Goal: Task Accomplishment & Management: Use online tool/utility

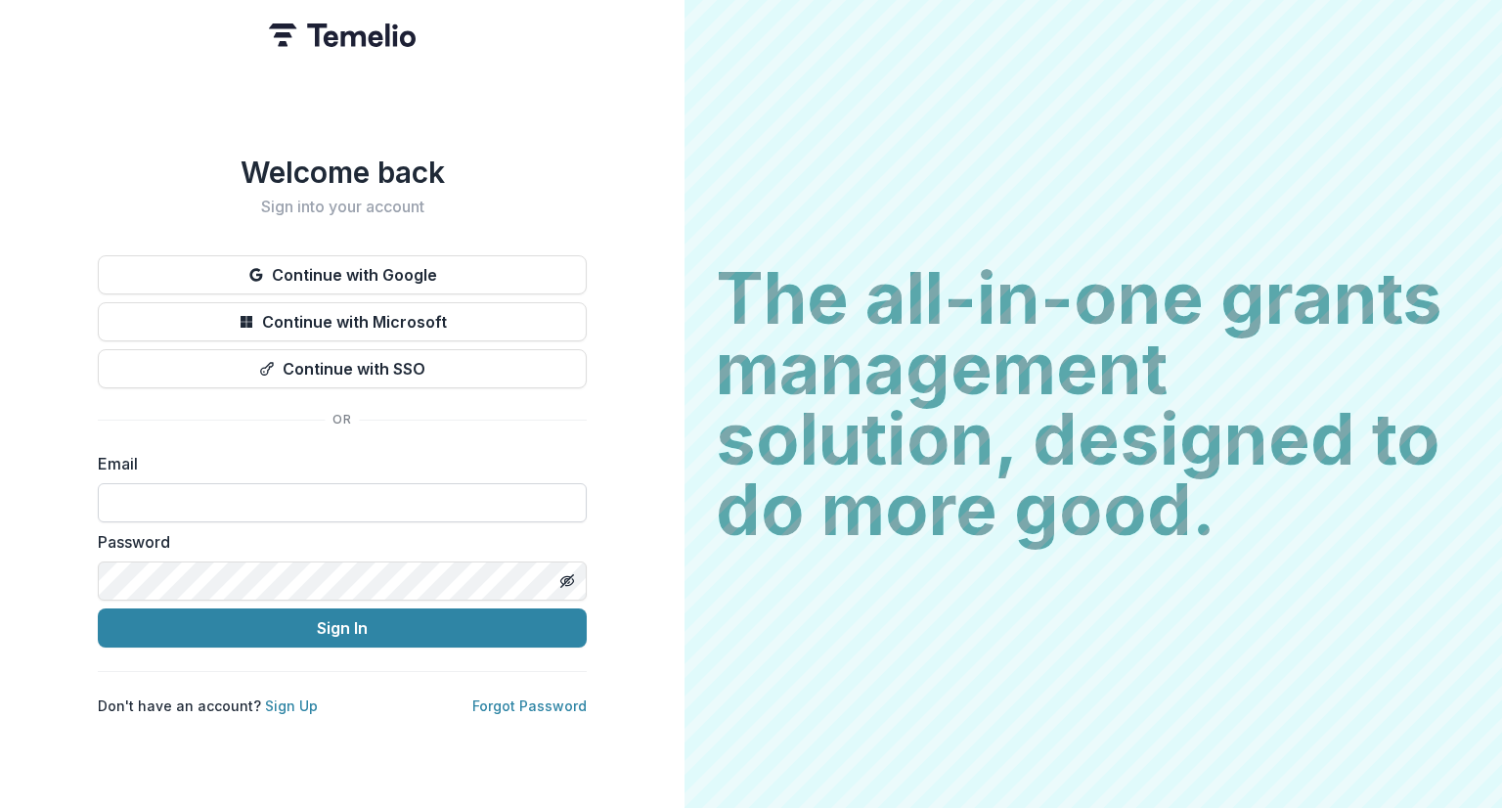
click at [275, 498] on input at bounding box center [342, 502] width 489 height 39
type input "**********"
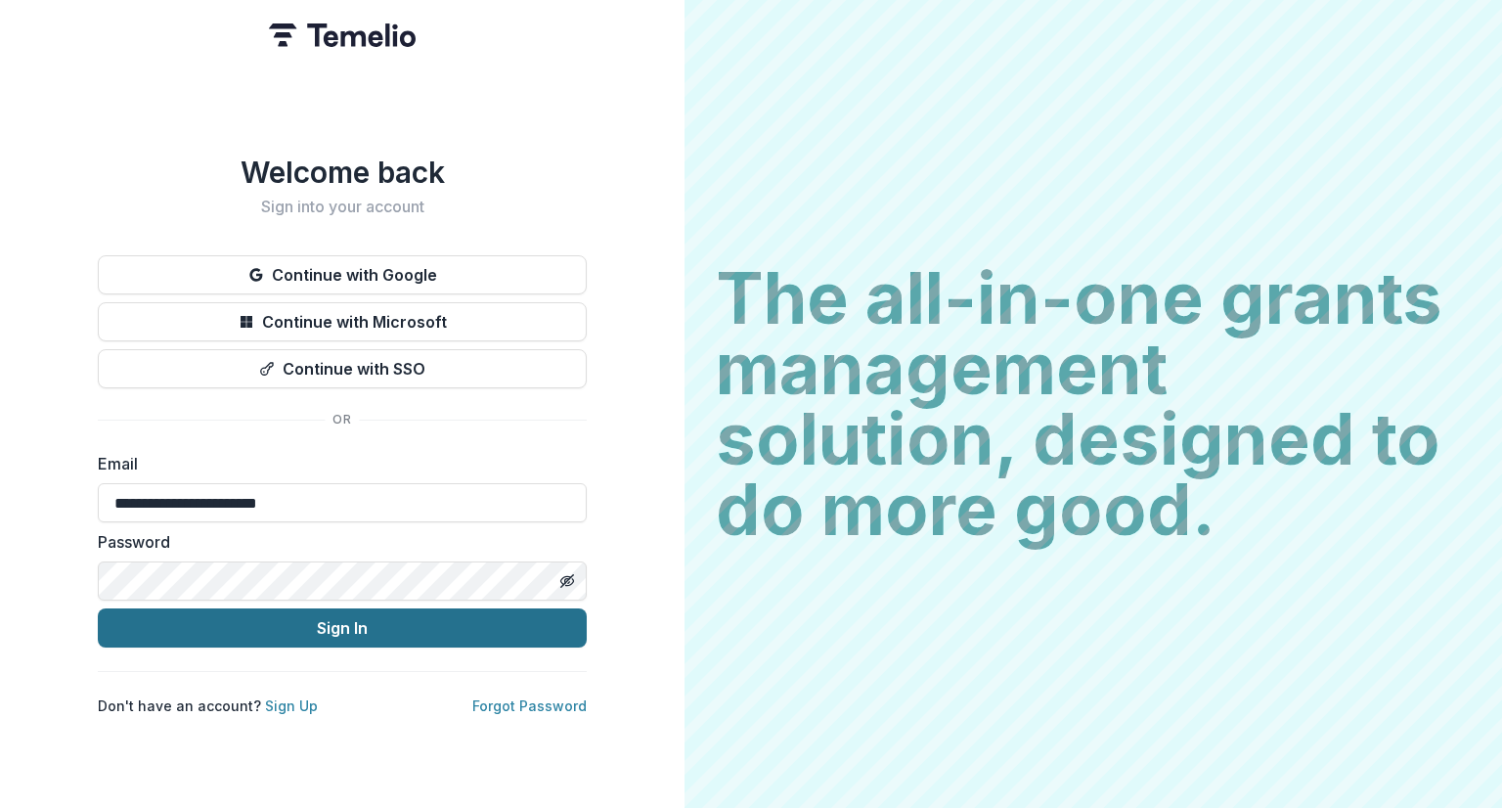
click at [360, 620] on button "Sign In" at bounding box center [342, 627] width 489 height 39
